Goal: Information Seeking & Learning: Compare options

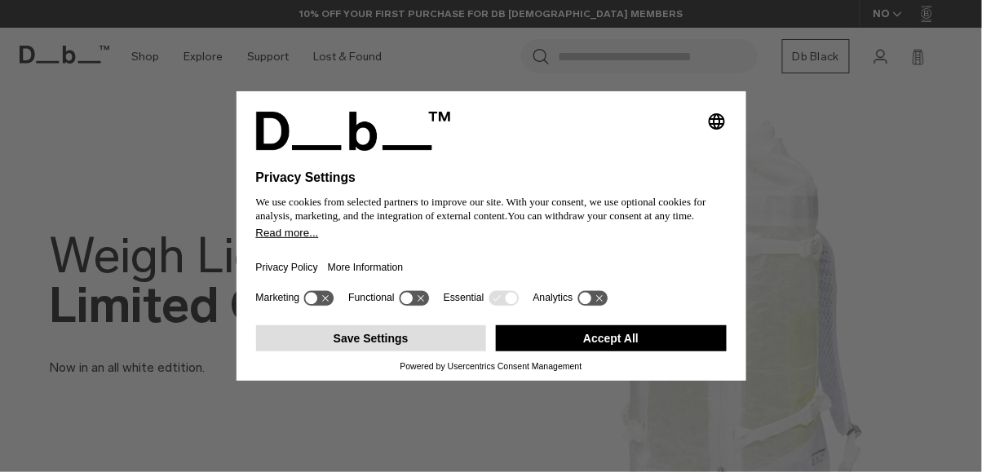
click at [418, 352] on button "Save Settings" at bounding box center [371, 339] width 231 height 26
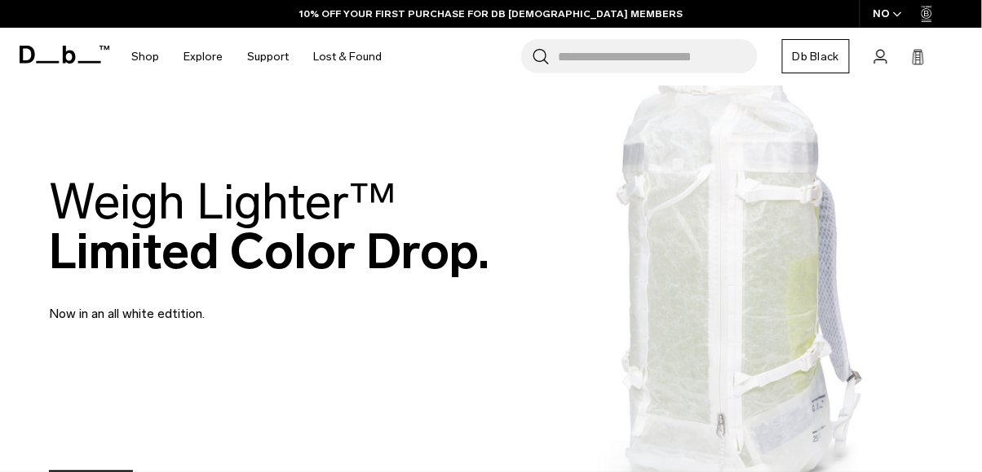
scroll to position [52, 0]
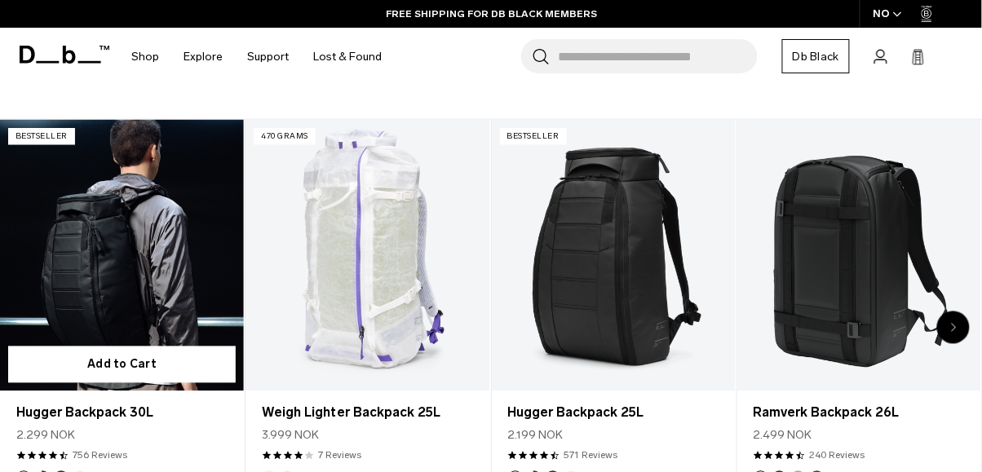
click at [104, 236] on link "Hugger Backpack 30L" at bounding box center [122, 256] width 244 height 272
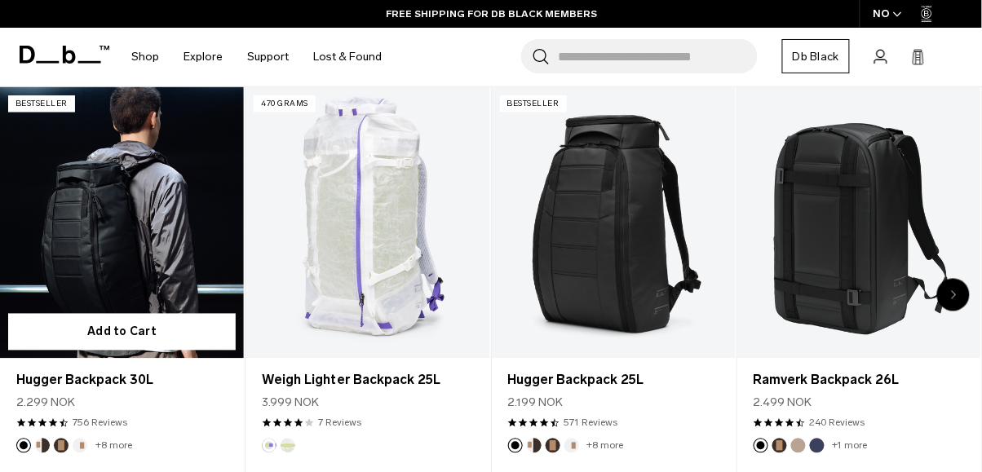
scroll to position [567, 0]
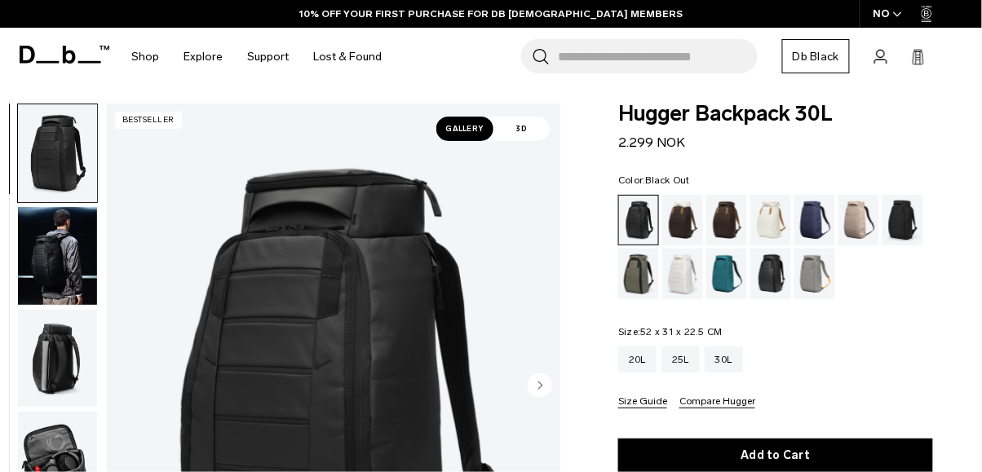
click at [815, 290] on div "Sand Grey" at bounding box center [816, 274] width 42 height 51
click at [817, 273] on div "Sand Grey" at bounding box center [816, 274] width 42 height 51
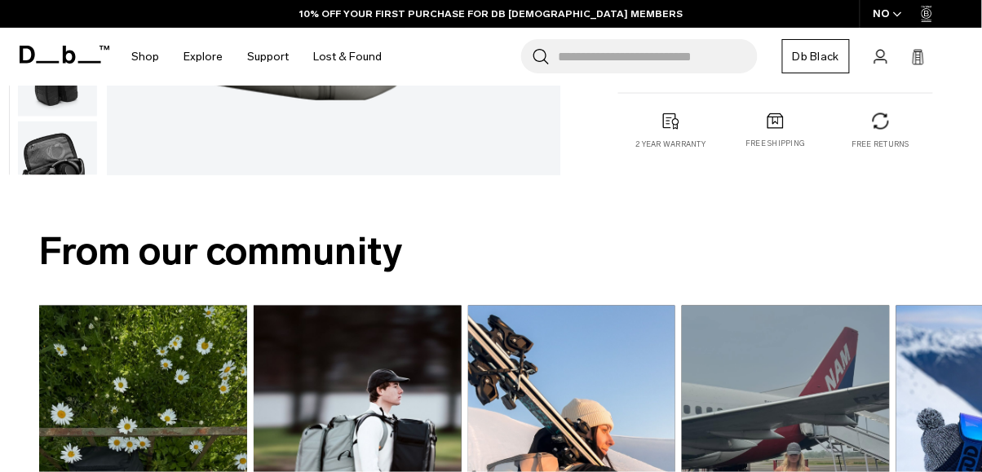
scroll to position [681, 0]
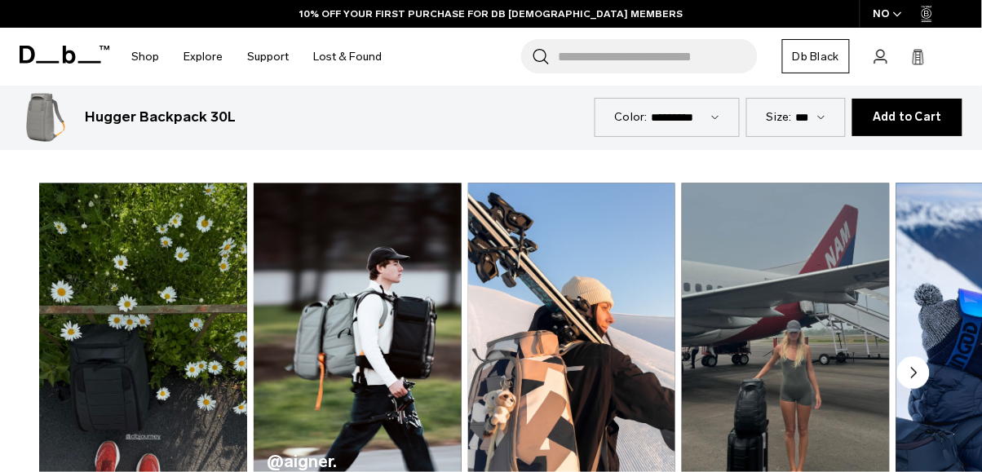
click at [911, 313] on img "5 / 5" at bounding box center [1000, 355] width 214 height 353
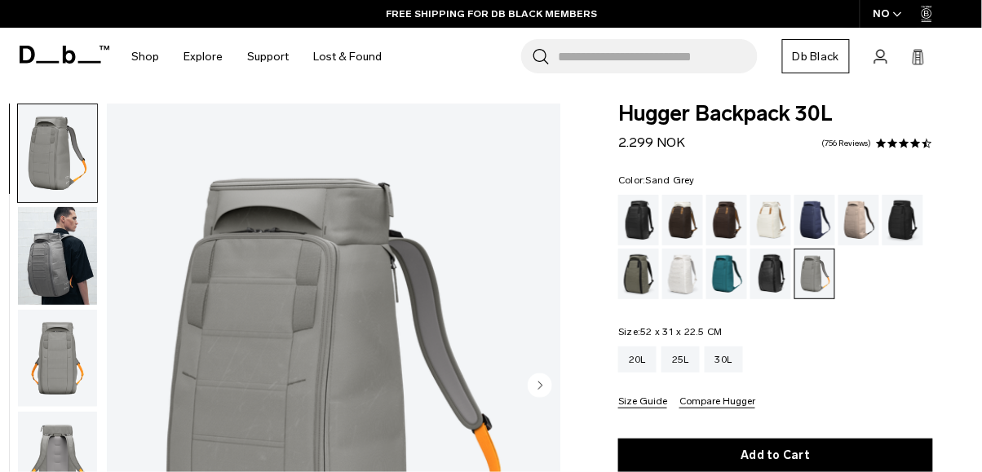
scroll to position [6, 0]
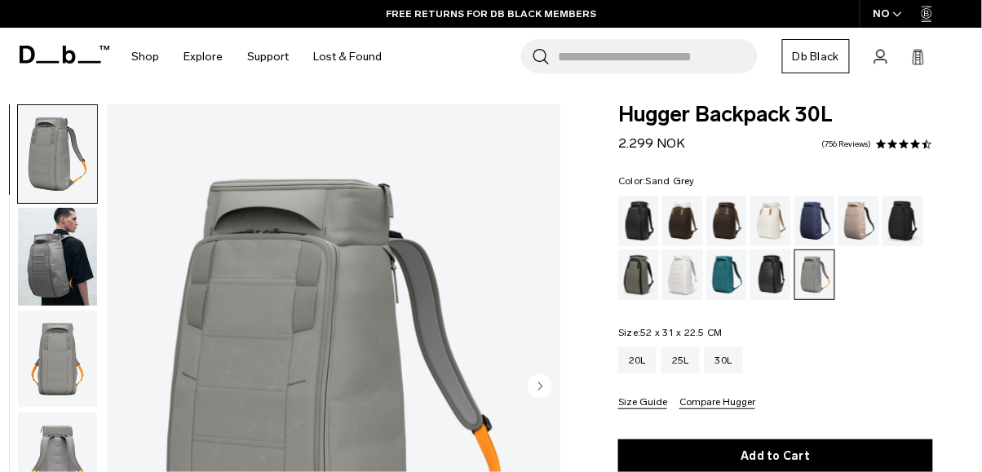
click at [813, 218] on div "Blue Hour" at bounding box center [816, 221] width 42 height 51
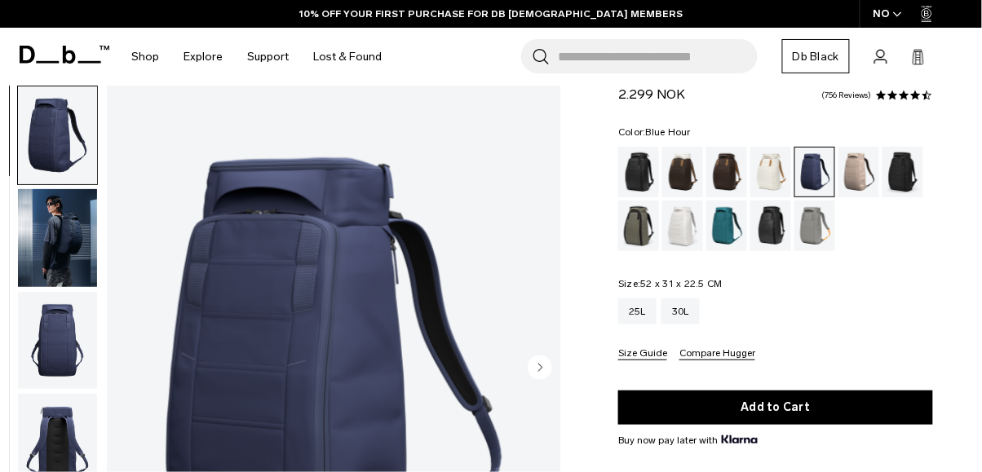
scroll to position [57, 0]
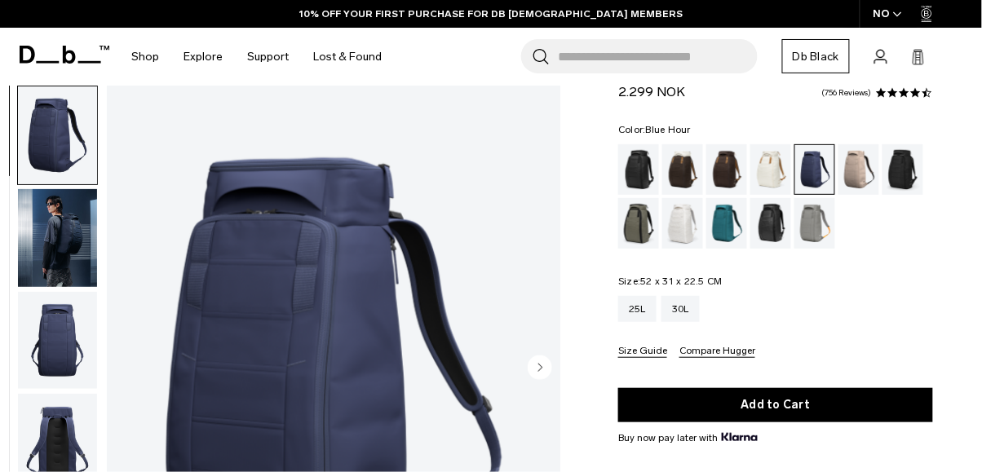
click at [528, 370] on icon "Next slide" at bounding box center [540, 368] width 24 height 24
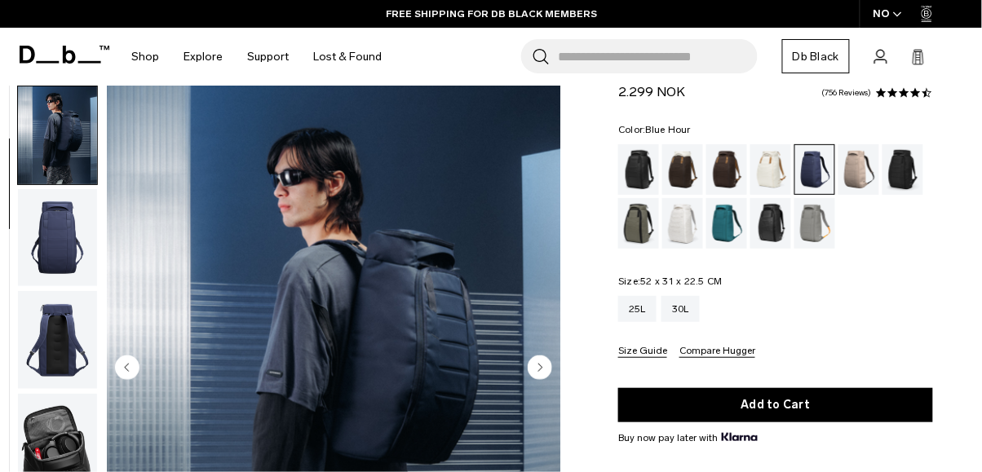
click at [534, 374] on circle "Next slide" at bounding box center [540, 368] width 24 height 24
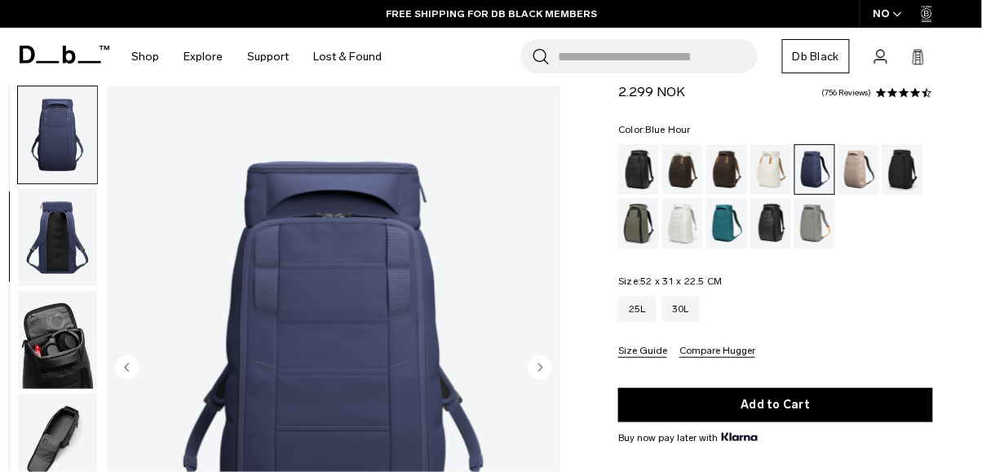
click at [536, 374] on circle "Next slide" at bounding box center [540, 368] width 24 height 24
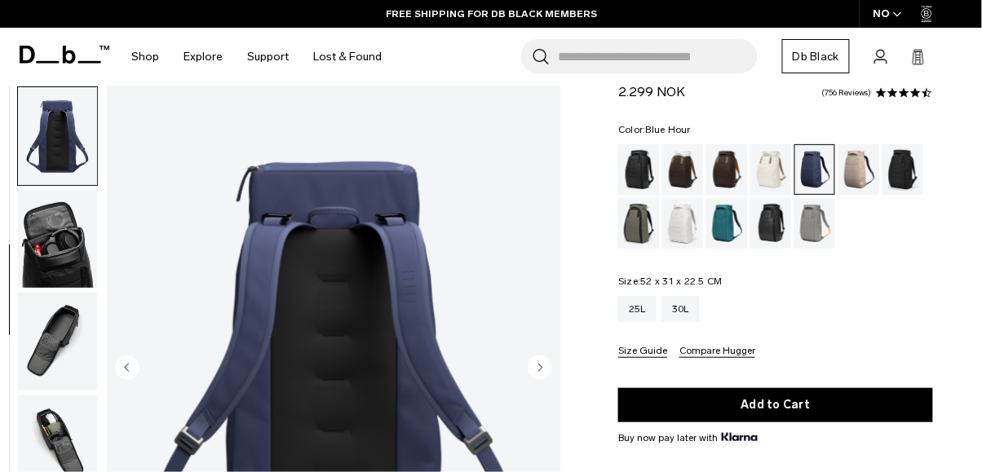
click at [535, 373] on circle "Next slide" at bounding box center [540, 368] width 24 height 24
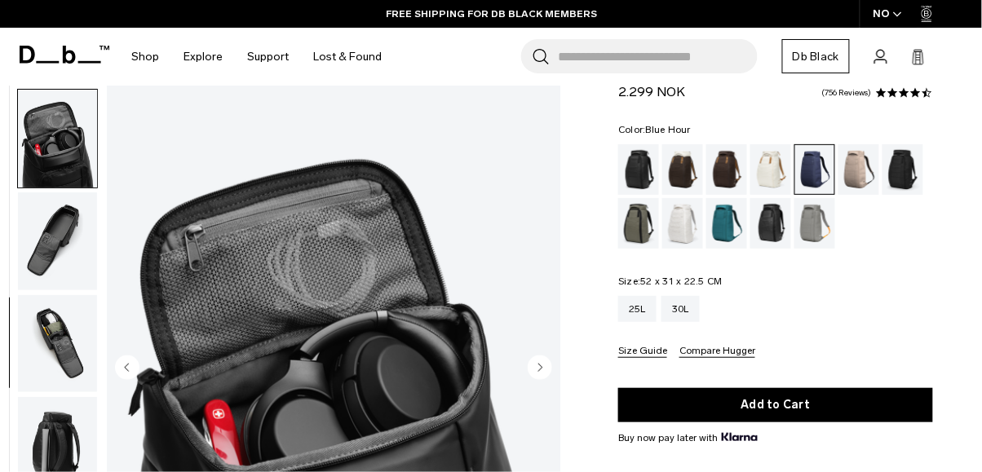
scroll to position [410, 0]
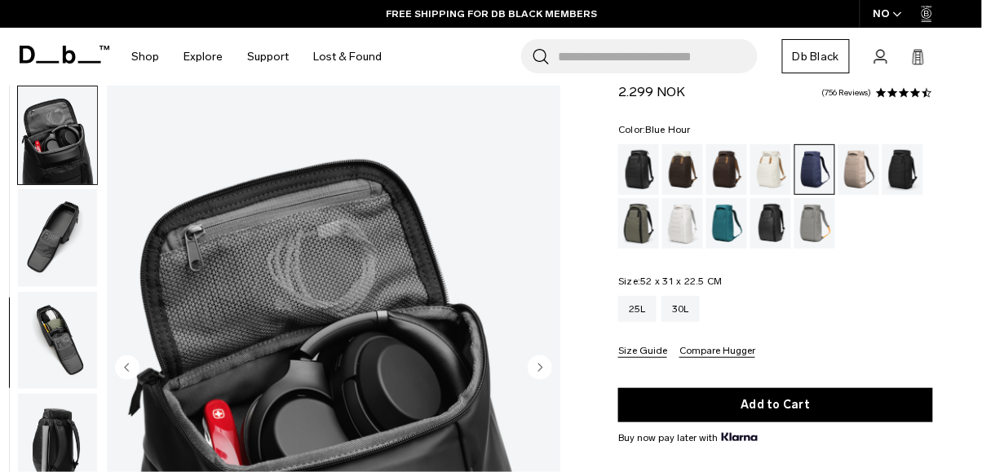
click at [546, 384] on img "5 / 10" at bounding box center [334, 370] width 454 height 568
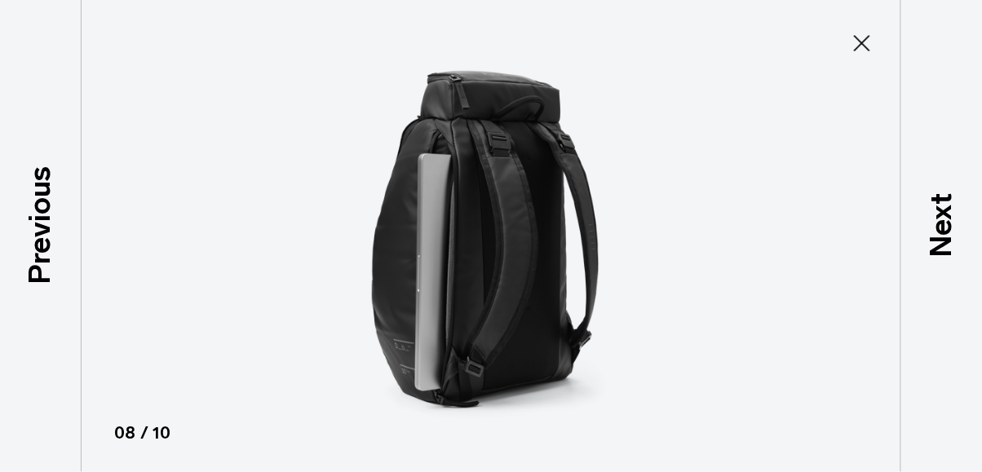
click at [866, 43] on icon at bounding box center [862, 43] width 26 height 26
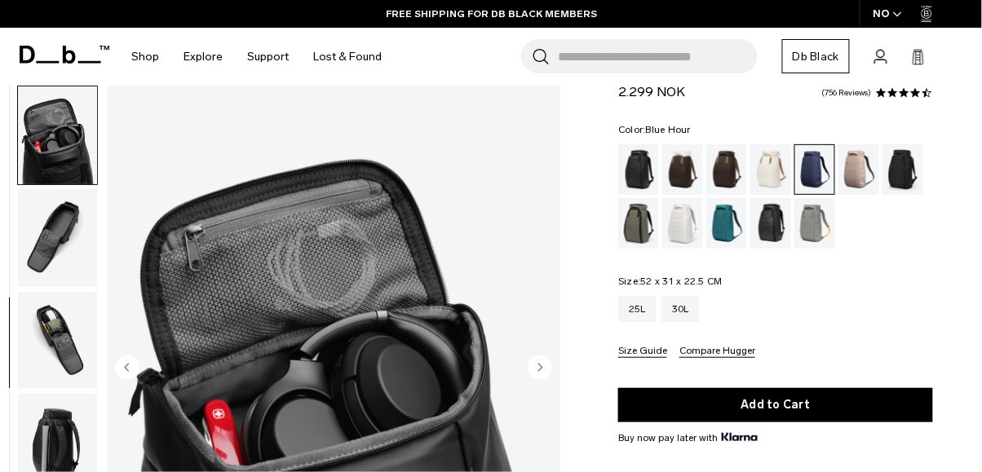
scroll to position [455, 0]
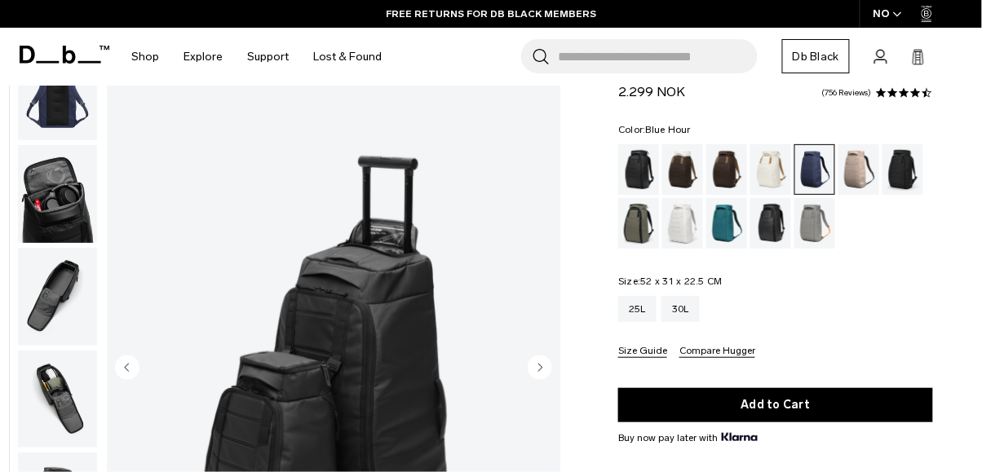
scroll to position [0, 0]
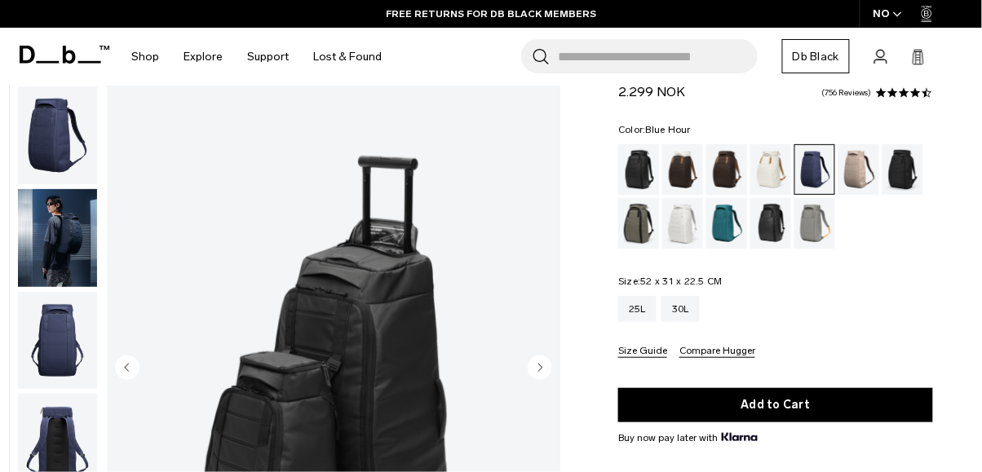
click at [62, 234] on img "button" at bounding box center [57, 238] width 79 height 98
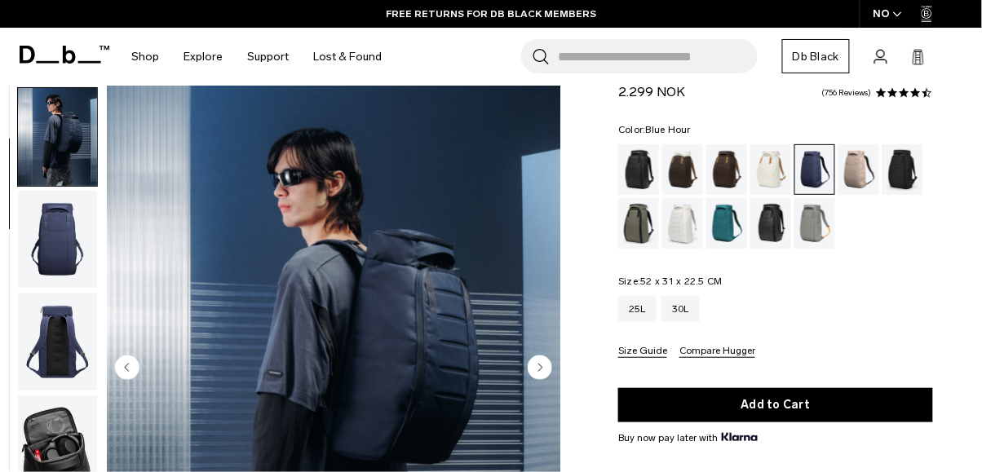
scroll to position [103, 0]
click at [396, 345] on img "2 / 10" at bounding box center [334, 370] width 454 height 568
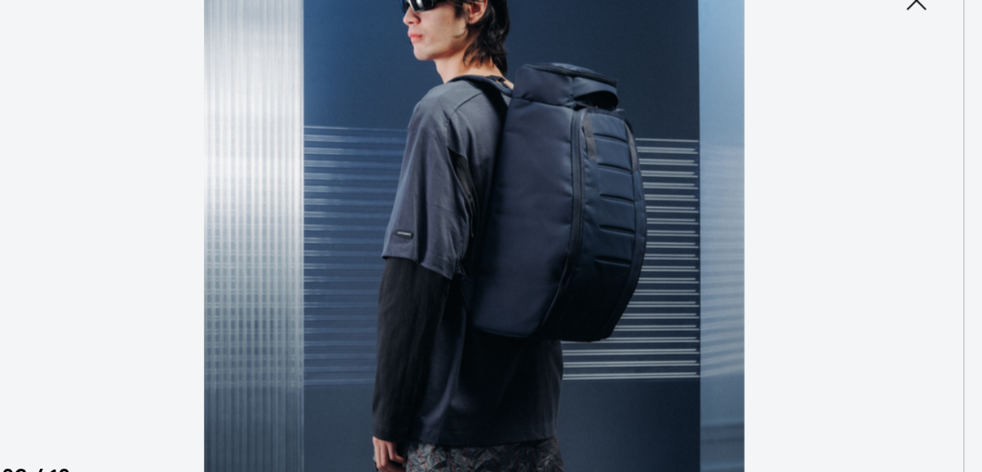
scroll to position [57, 0]
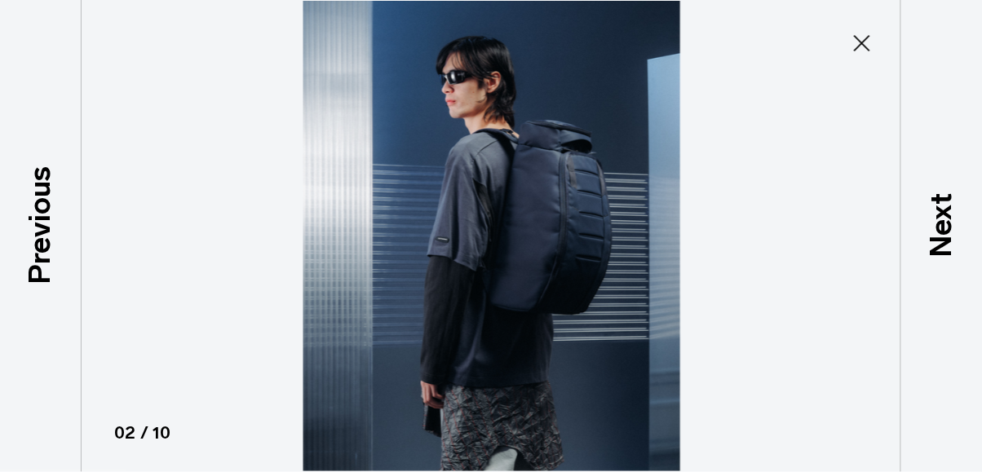
click at [866, 43] on icon at bounding box center [862, 43] width 26 height 26
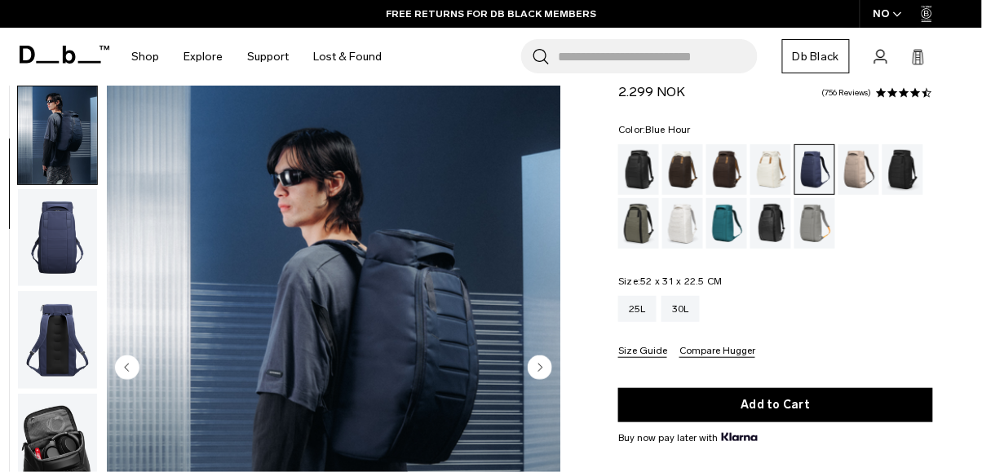
click at [46, 260] on img "button" at bounding box center [57, 238] width 79 height 98
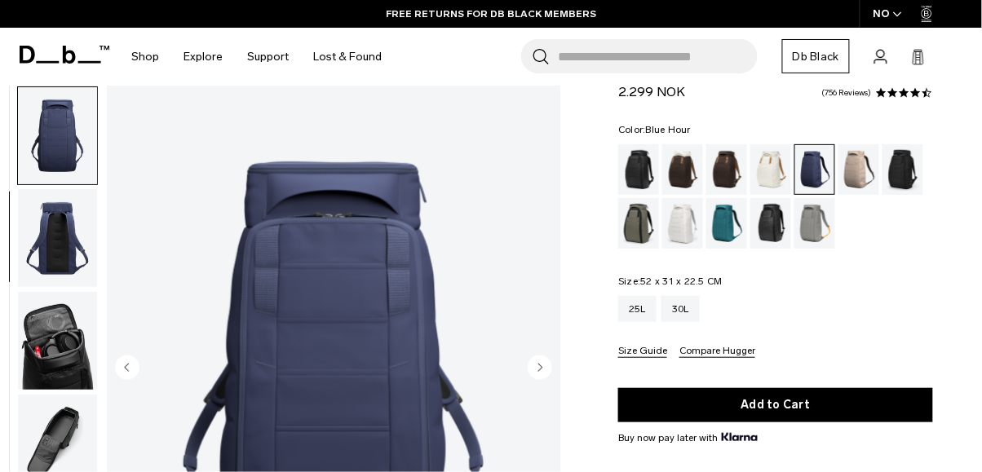
scroll to position [206, 0]
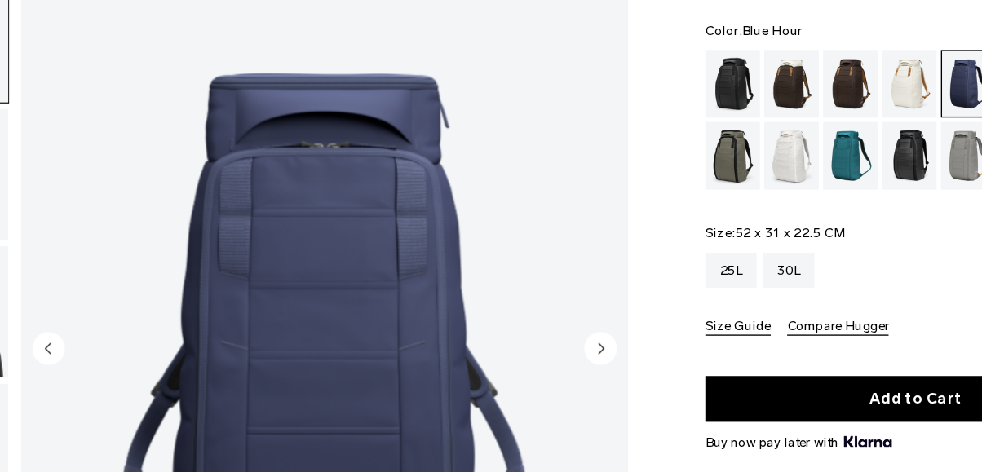
click at [397, 388] on img "3 / 10" at bounding box center [334, 370] width 454 height 568
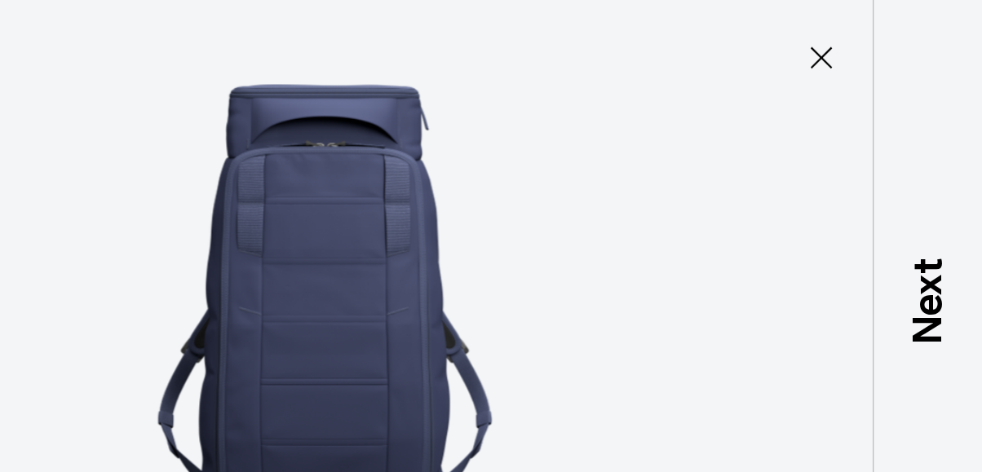
click at [503, 279] on img at bounding box center [492, 236] width 734 height 472
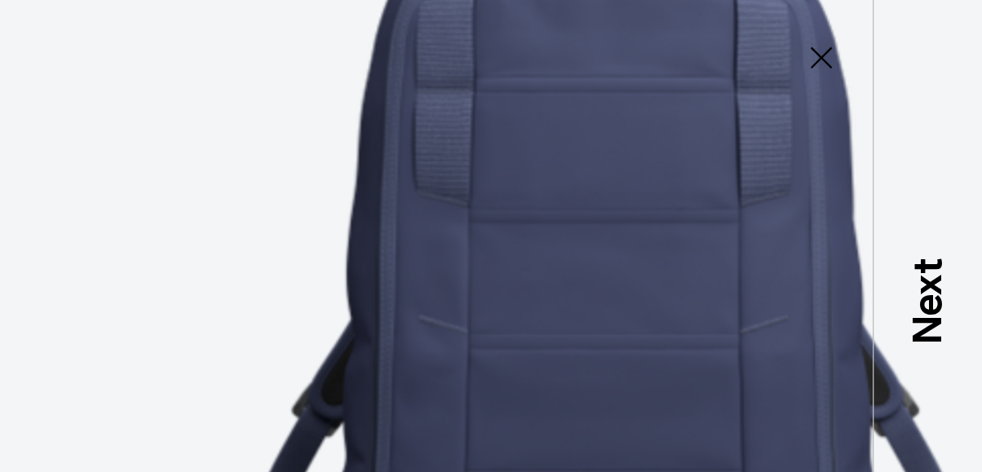
click at [860, 39] on icon at bounding box center [862, 43] width 26 height 26
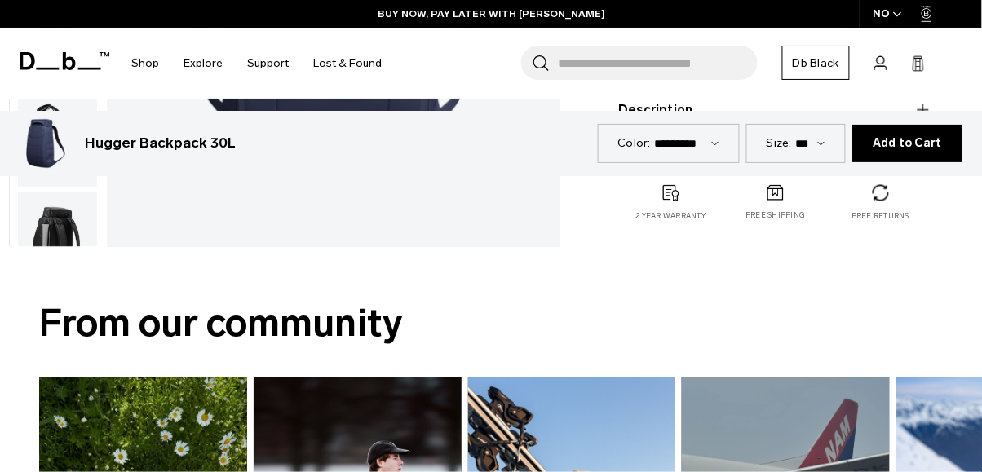
click at [870, 125] on button "2.299 NOK Add to Cart" at bounding box center [908, 144] width 110 height 38
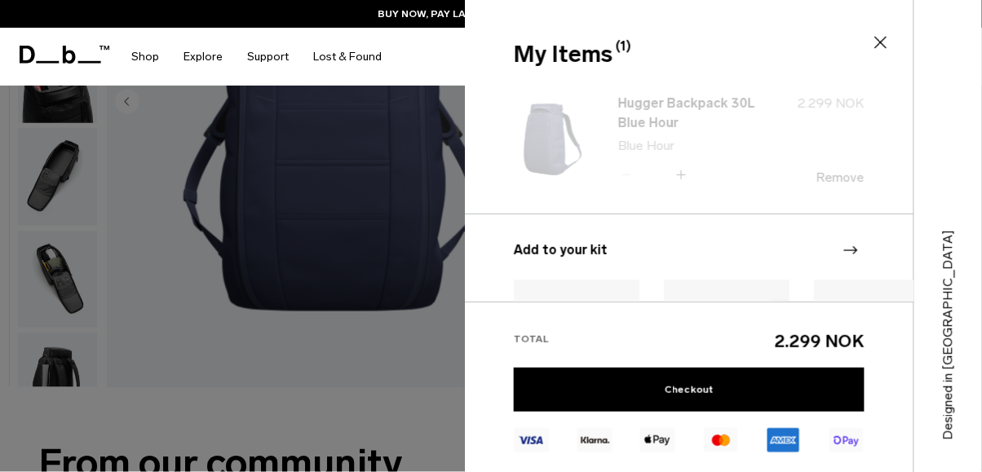
scroll to position [346, 0]
click at [813, 248] on h3 "Add to your kit" at bounding box center [689, 251] width 351 height 20
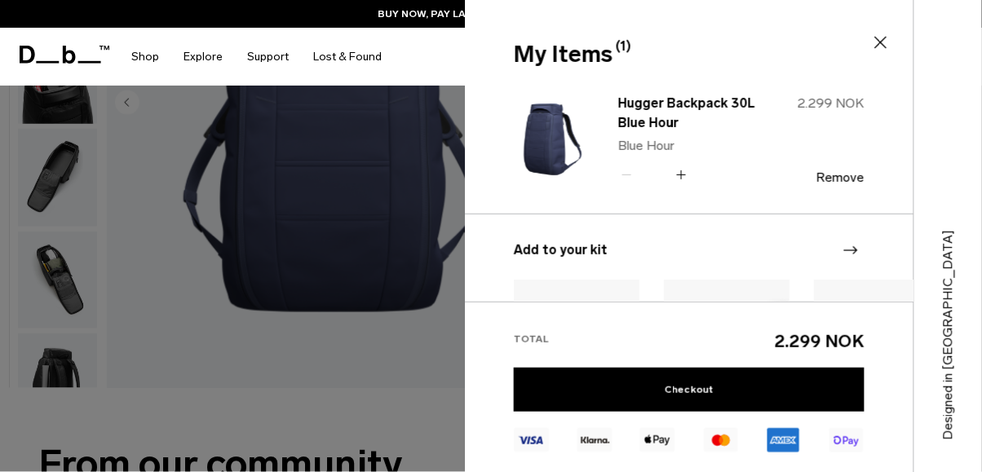
click at [885, 33] on icon at bounding box center [881, 43] width 20 height 20
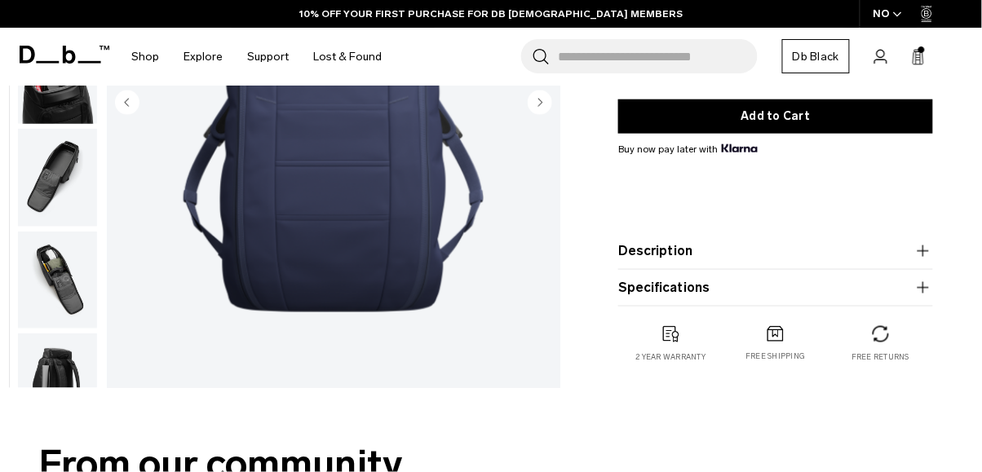
click at [918, 60] on rect at bounding box center [919, 60] width 4 height 1
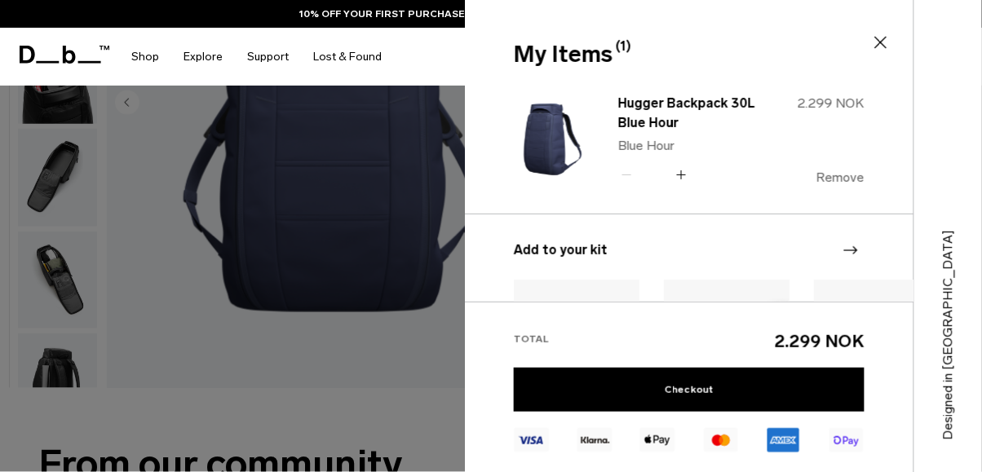
click at [848, 181] on button "Remove" at bounding box center [841, 178] width 48 height 15
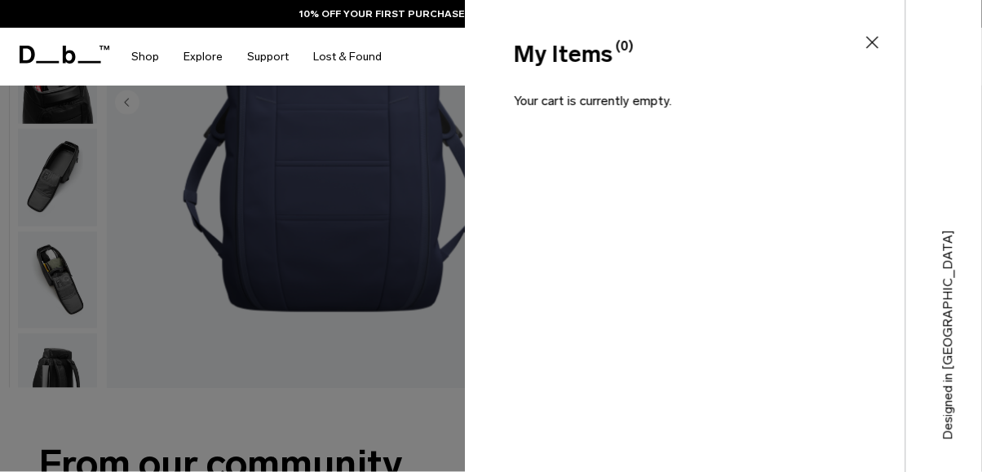
click at [874, 48] on icon at bounding box center [873, 43] width 20 height 20
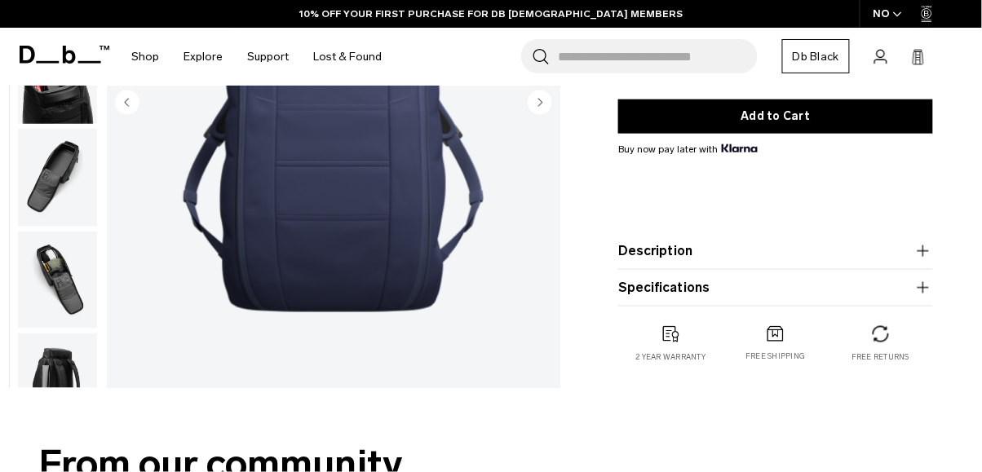
click at [780, 246] on button "Description" at bounding box center [775, 251] width 315 height 20
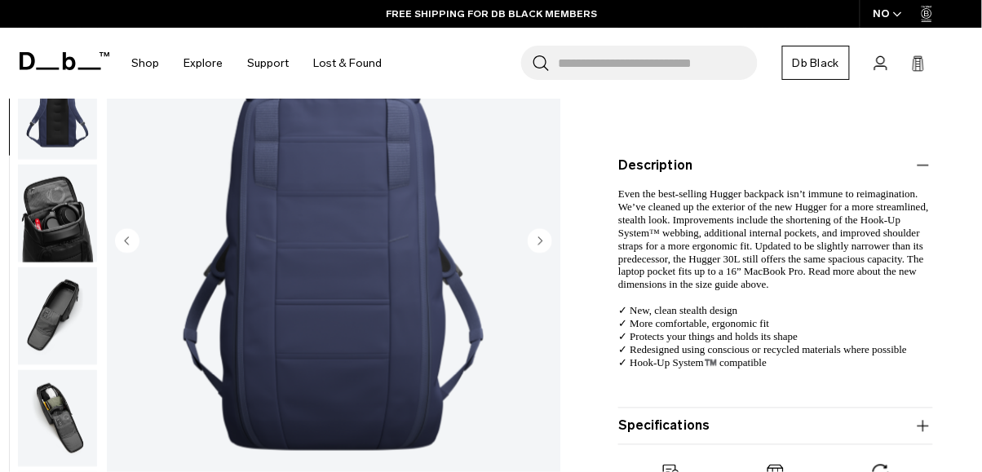
scroll to position [435, 0]
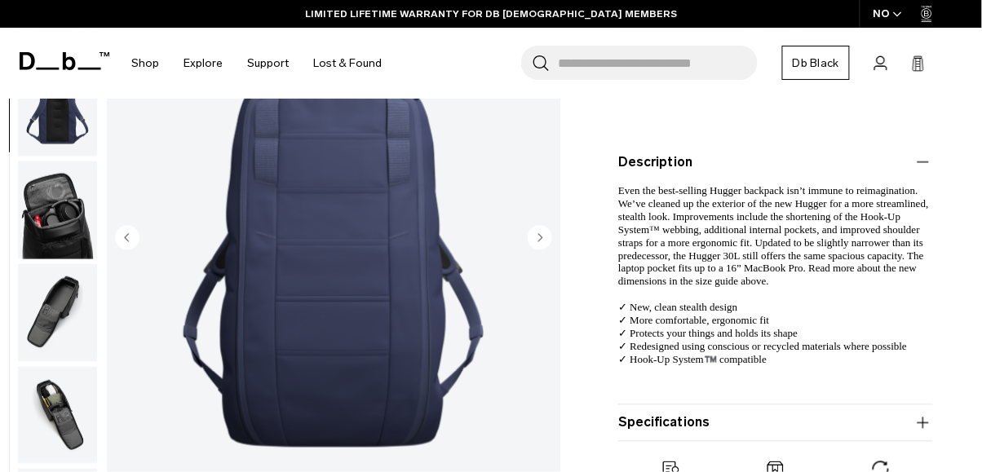
click at [836, 403] on product-accordion "Description Even the best-selling Hugger backpack isn’t immune to reimagination…" at bounding box center [775, 274] width 315 height 261
click at [856, 416] on button "Specifications" at bounding box center [775, 424] width 315 height 20
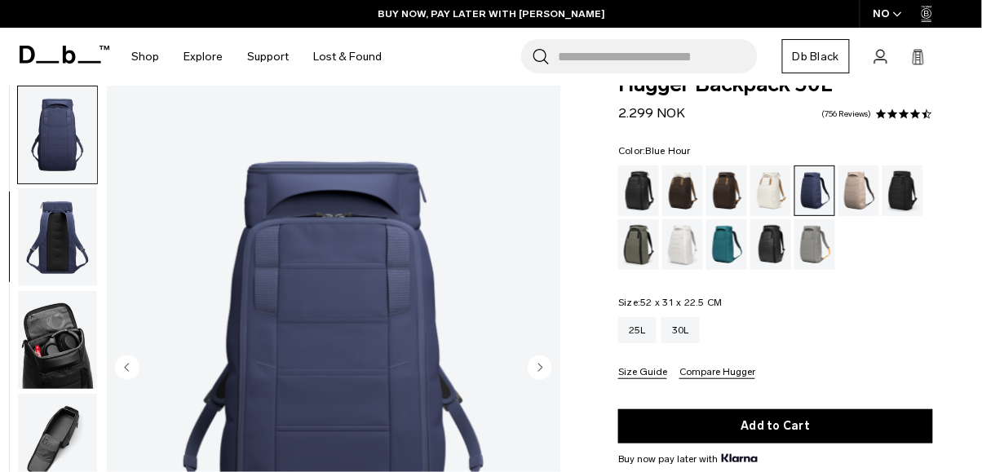
scroll to position [34, 0]
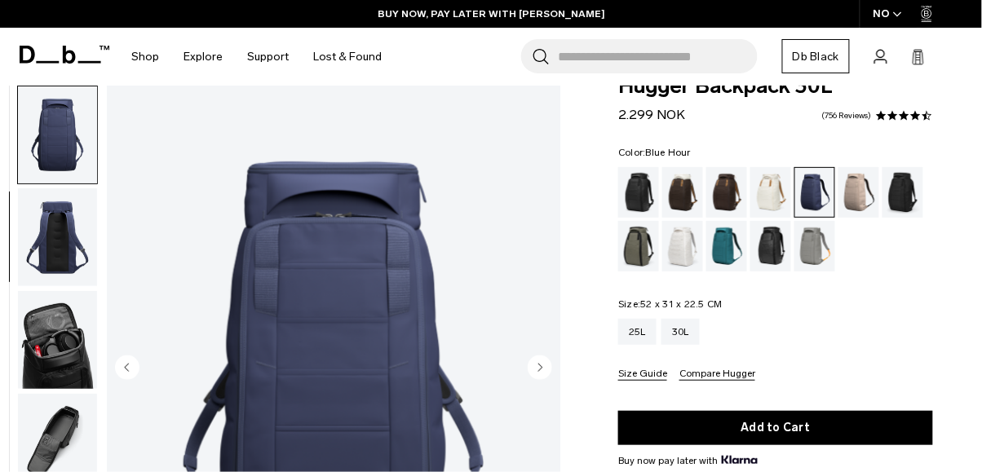
click at [688, 250] on div "Clean Slate" at bounding box center [683, 246] width 42 height 51
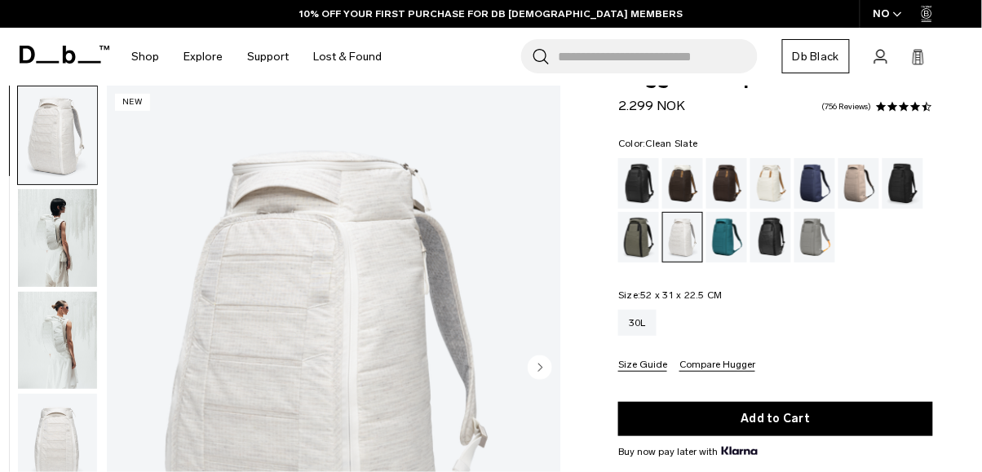
click at [645, 244] on div "Forest Green" at bounding box center [639, 237] width 42 height 51
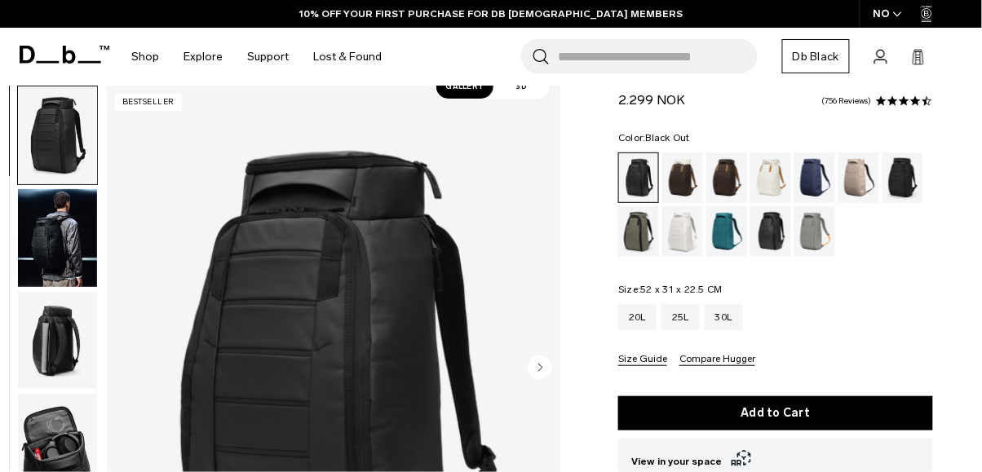
scroll to position [50, 0]
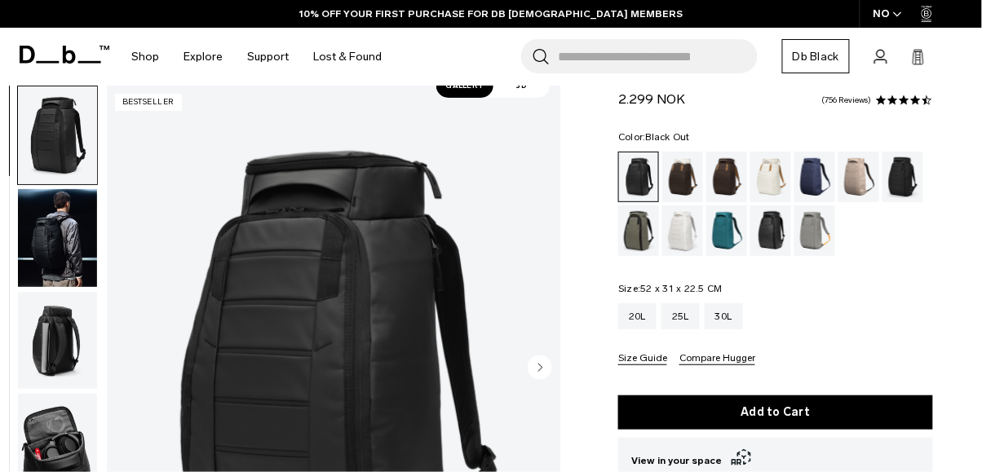
click at [671, 173] on div "Cappuccino" at bounding box center [683, 177] width 42 height 51
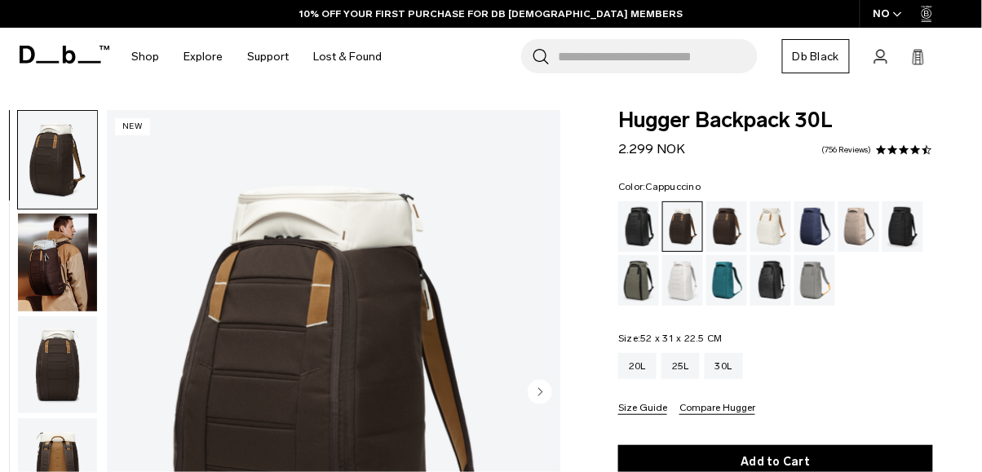
scroll to position [3, 0]
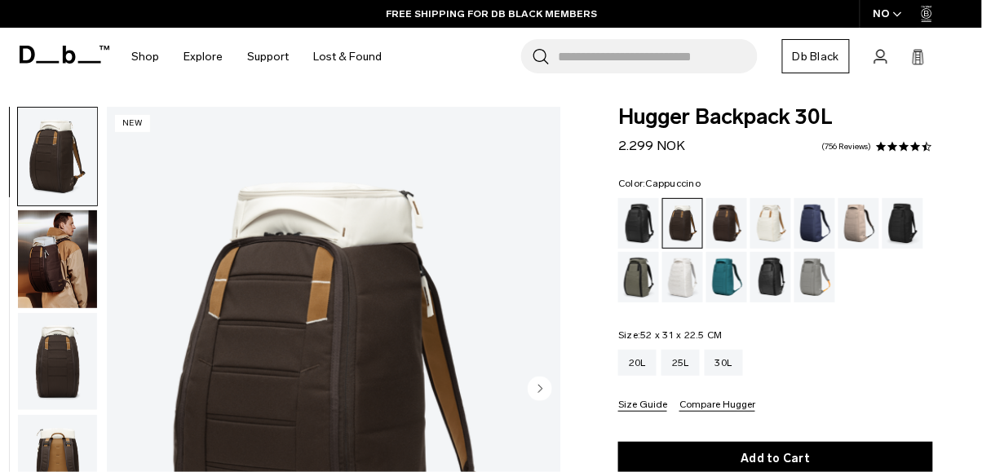
click at [734, 233] on div "Espresso" at bounding box center [728, 223] width 42 height 51
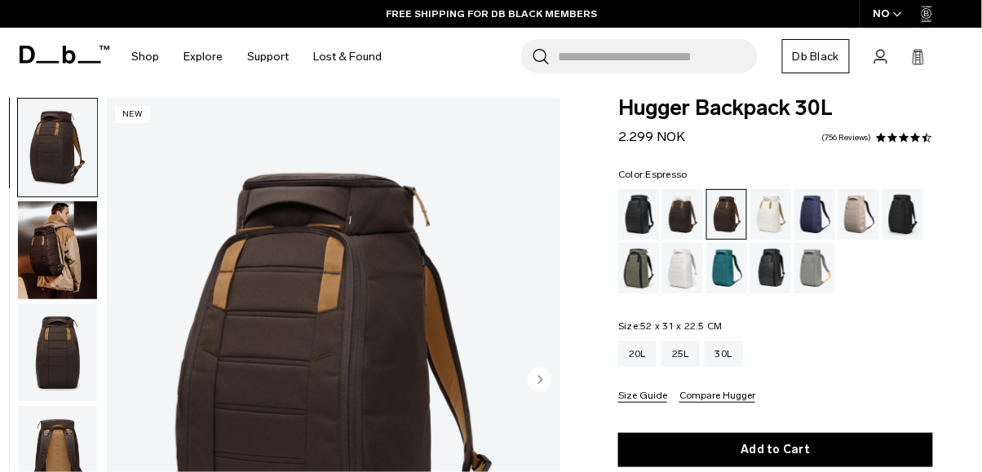
scroll to position [8, 0]
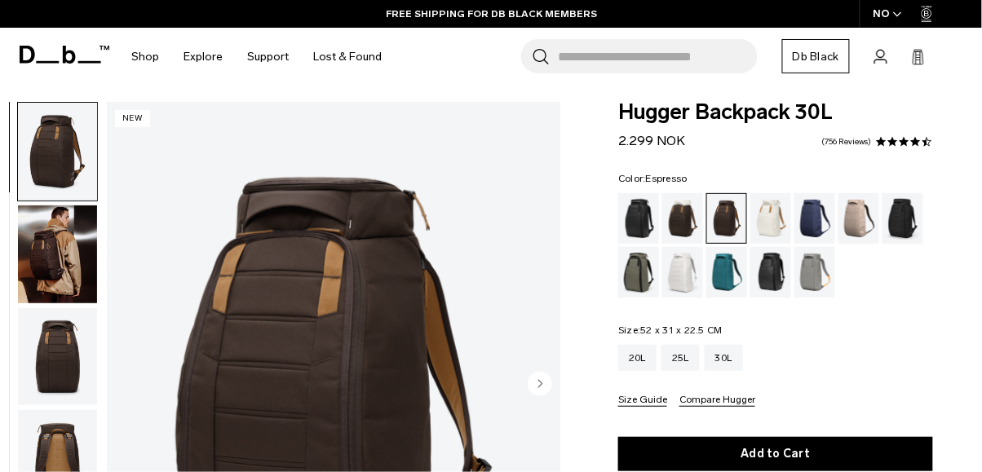
click at [771, 225] on div "Oatmilk" at bounding box center [772, 218] width 42 height 51
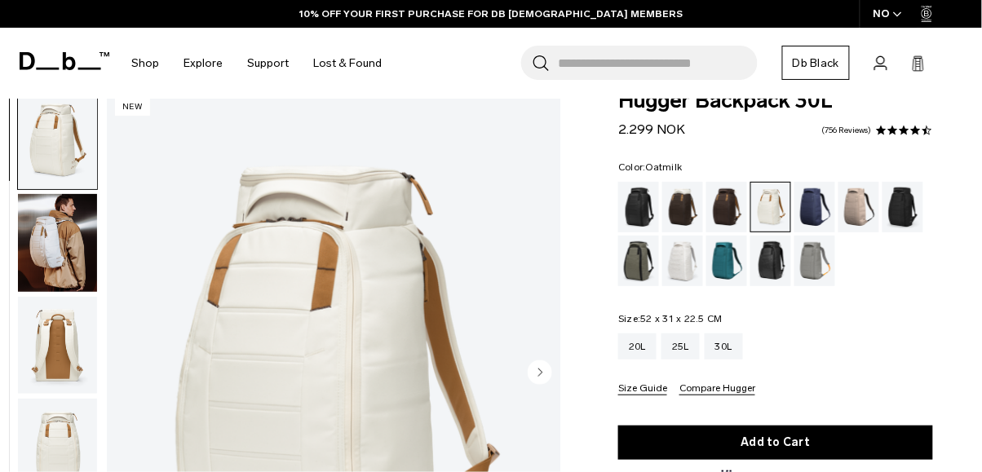
scroll to position [18, 0]
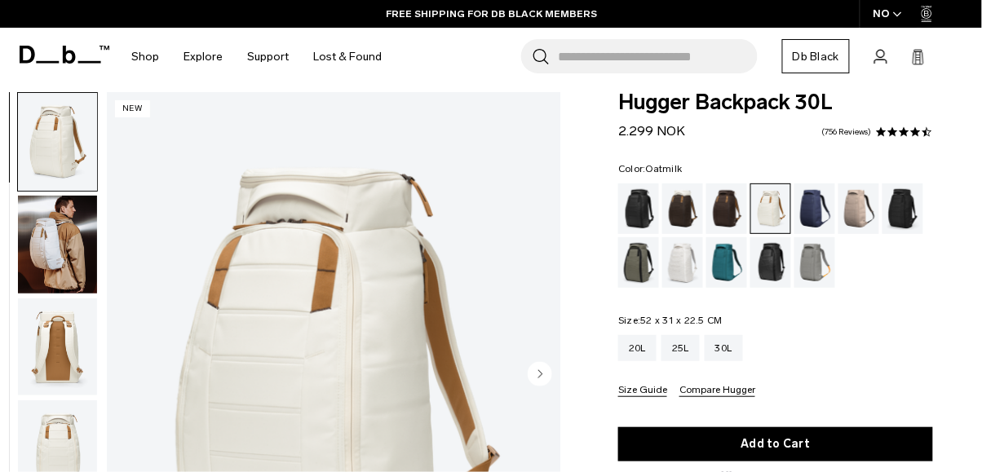
click at [816, 228] on div "Blue Hour" at bounding box center [816, 209] width 42 height 51
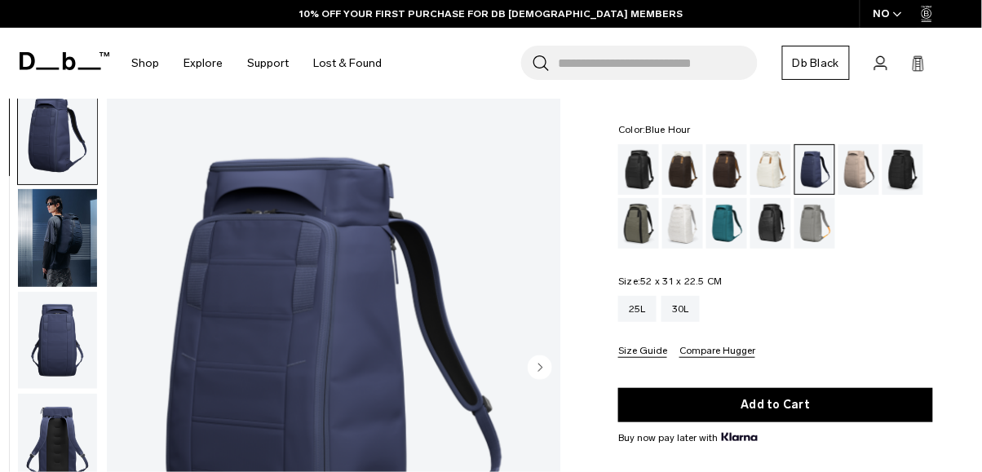
scroll to position [55, 0]
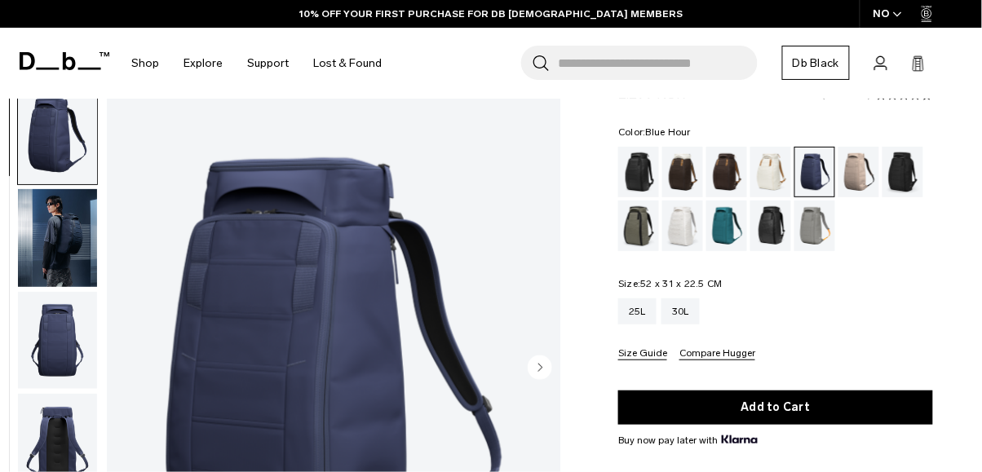
click at [860, 184] on div "Fogbow Beige" at bounding box center [860, 172] width 42 height 51
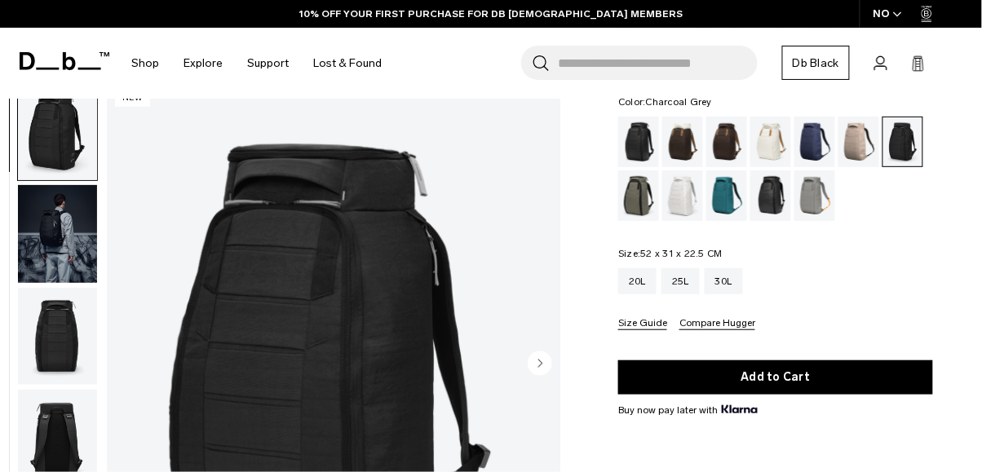
scroll to position [84, 0]
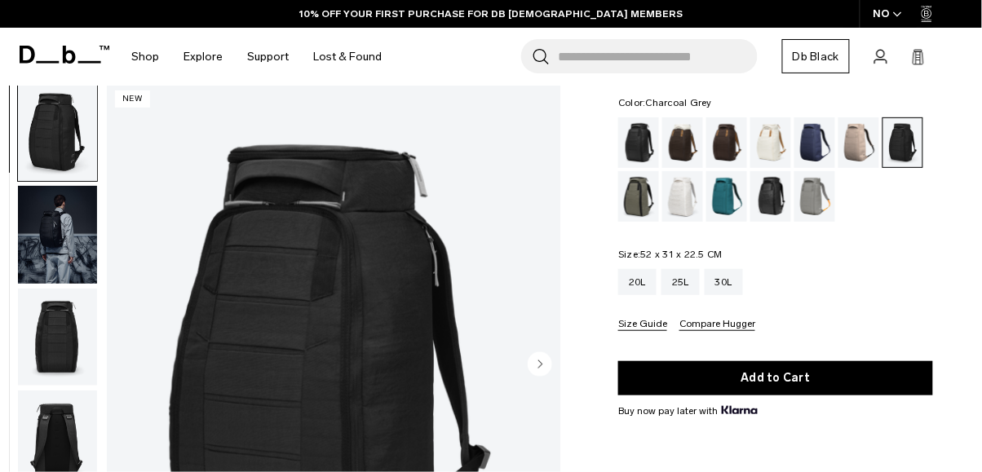
click at [689, 197] on div "Clean Slate" at bounding box center [683, 196] width 42 height 51
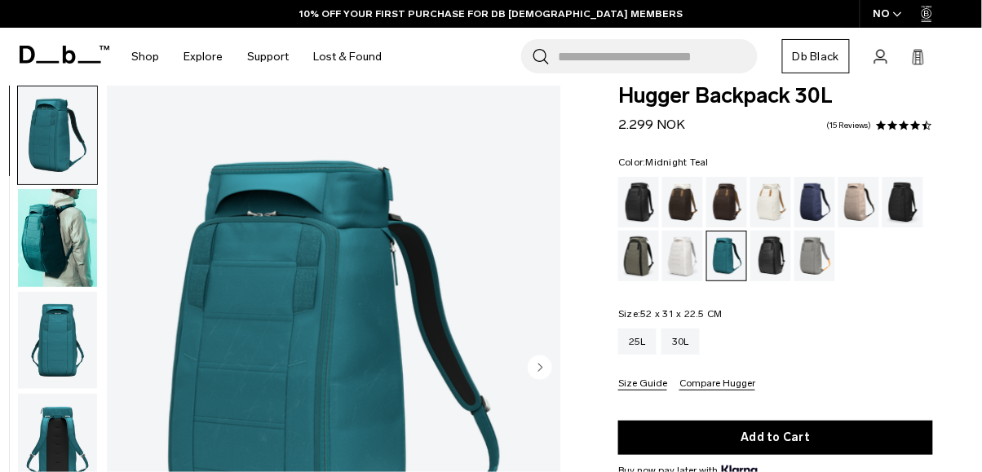
scroll to position [25, 0]
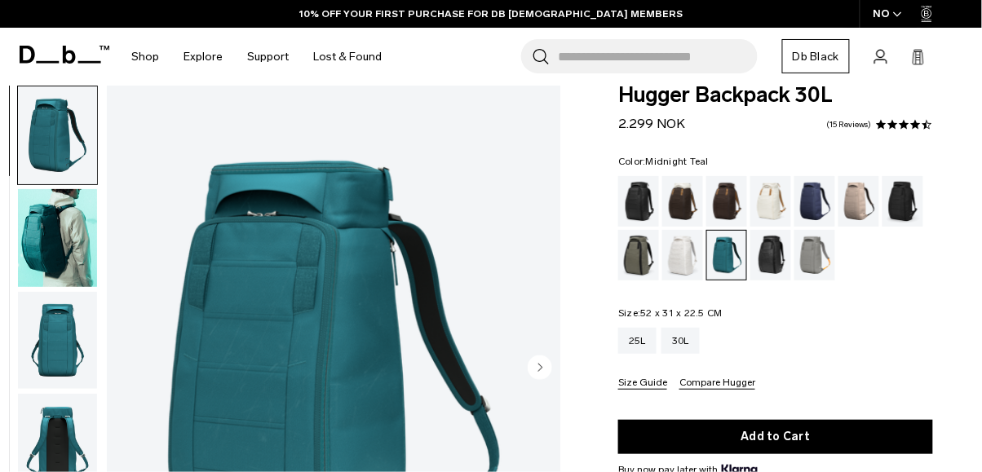
click at [777, 254] on div "Reflective Black" at bounding box center [772, 255] width 42 height 51
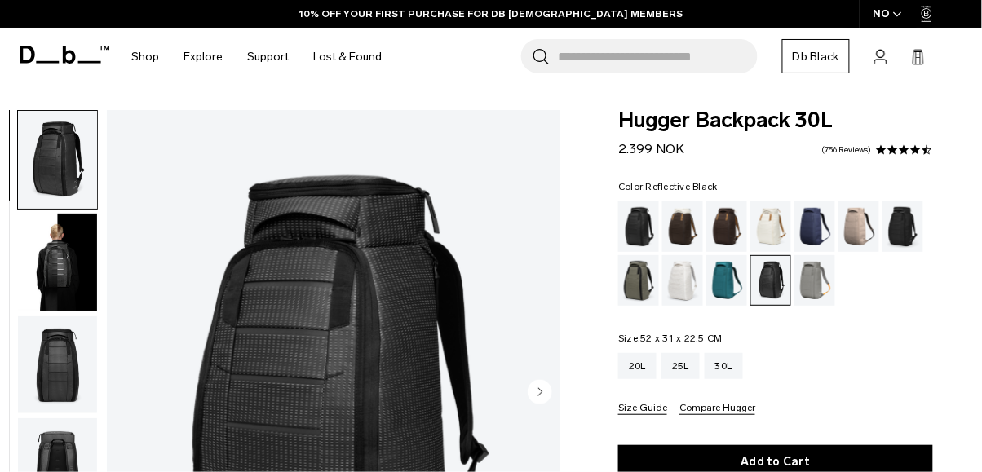
click at [807, 288] on div "Sand Grey" at bounding box center [816, 280] width 42 height 51
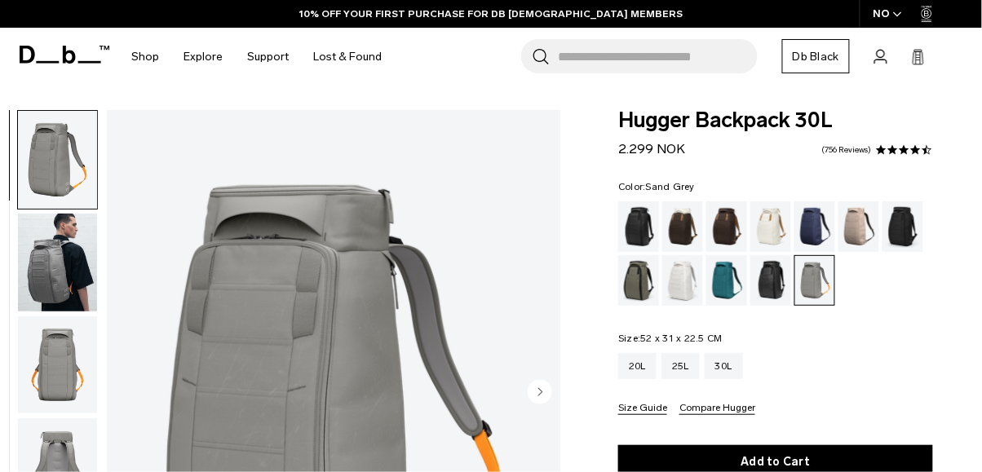
click at [773, 246] on div "Oatmilk" at bounding box center [772, 227] width 42 height 51
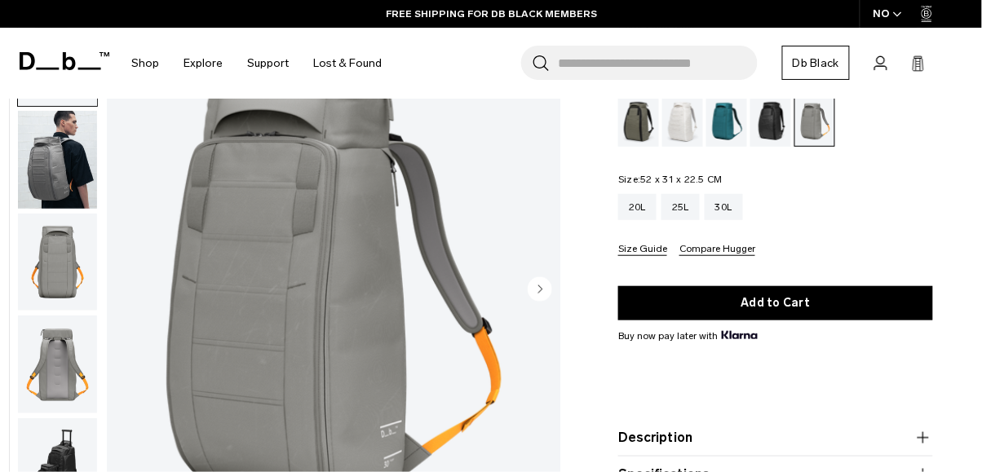
scroll to position [157, 0]
